Goal: Information Seeking & Learning: Learn about a topic

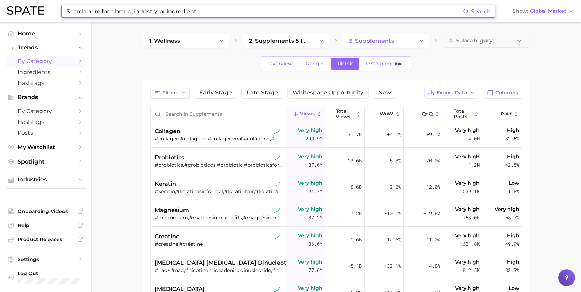
click at [99, 15] on input at bounding box center [264, 11] width 397 height 12
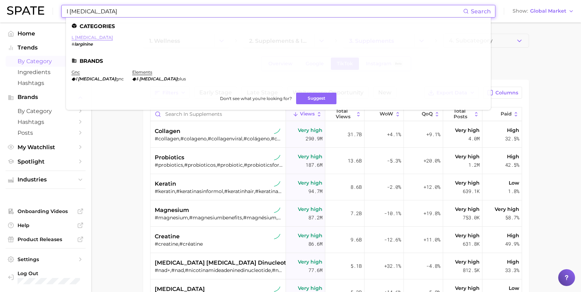
type input "l [MEDICAL_DATA]"
click at [87, 37] on link "l [MEDICAL_DATA]" at bounding box center [92, 37] width 41 height 5
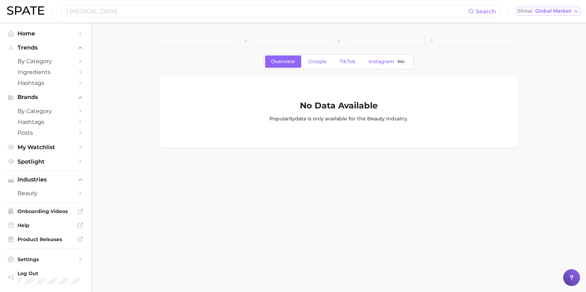
click at [575, 13] on icon "button" at bounding box center [576, 11] width 6 height 6
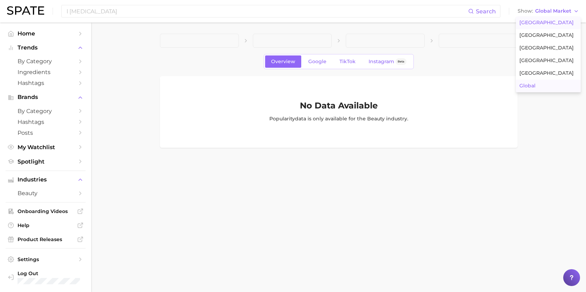
click at [537, 25] on span "[GEOGRAPHIC_DATA]" at bounding box center [546, 23] width 54 height 6
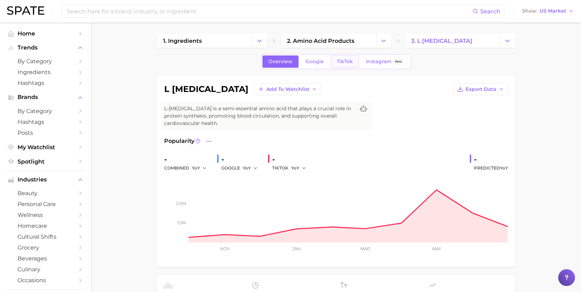
click at [352, 66] on link "TikTok" at bounding box center [345, 61] width 28 height 12
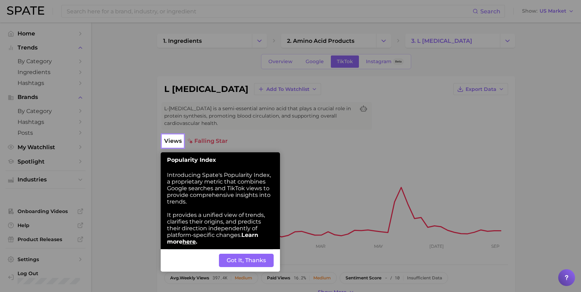
click at [258, 258] on button "Got It, Thanks" at bounding box center [246, 259] width 55 height 13
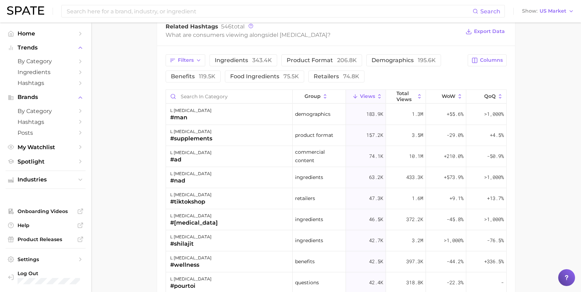
scroll to position [578, 0]
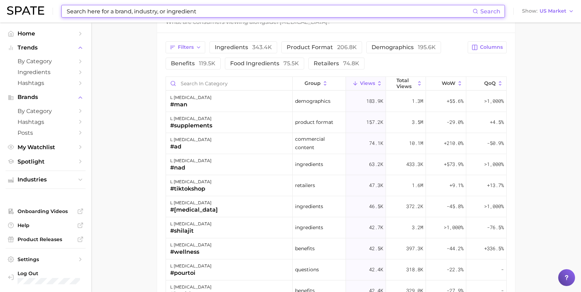
click at [126, 14] on input at bounding box center [269, 11] width 406 height 12
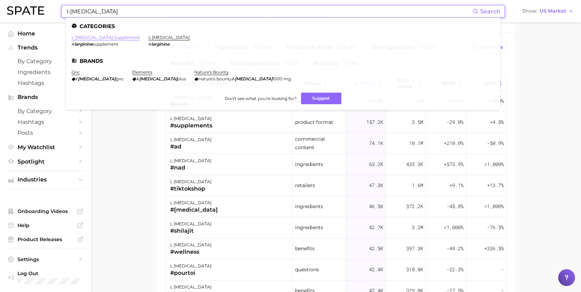
type input "l-[MEDICAL_DATA]"
click at [113, 39] on link "l [MEDICAL_DATA] supplement" at bounding box center [106, 37] width 68 height 5
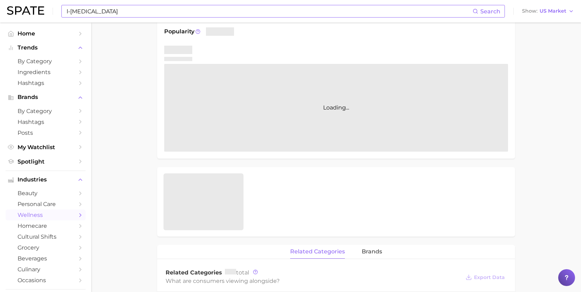
scroll to position [147, 0]
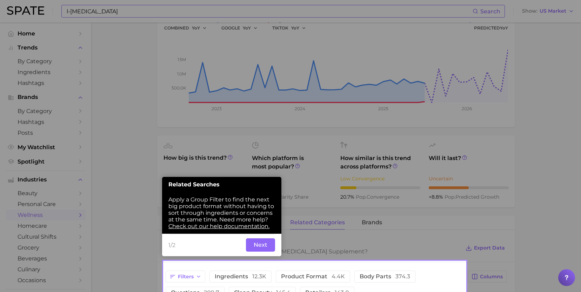
click at [259, 248] on button "Next" at bounding box center [260, 244] width 29 height 13
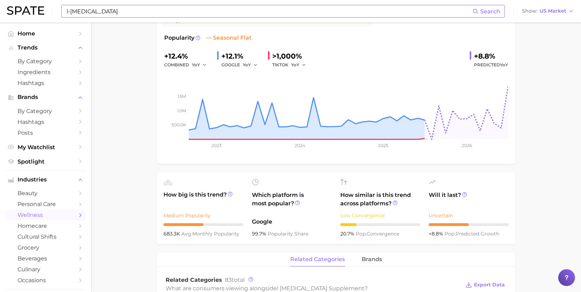
scroll to position [0, 0]
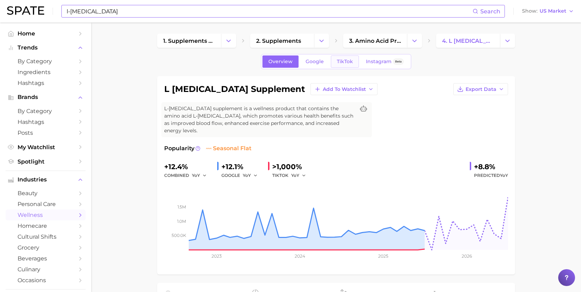
click at [339, 60] on span "TikTok" at bounding box center [345, 62] width 16 height 6
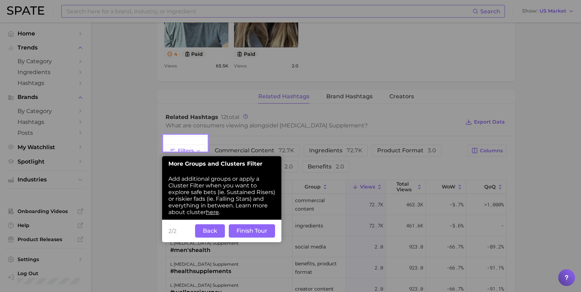
scroll to position [473, 0]
click at [219, 236] on button "Back" at bounding box center [210, 230] width 30 height 13
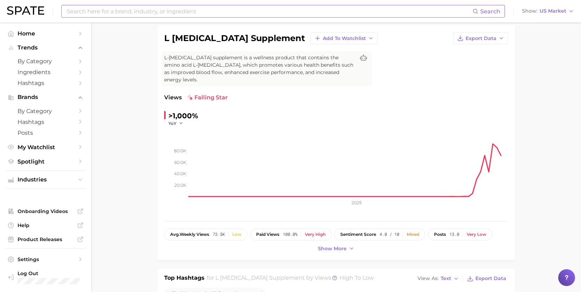
scroll to position [0, 0]
